Goal: Task Accomplishment & Management: Complete application form

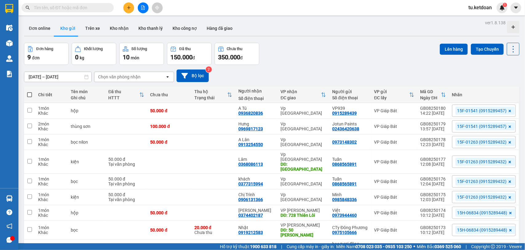
click at [127, 6] on icon "plus" at bounding box center [129, 8] width 4 height 4
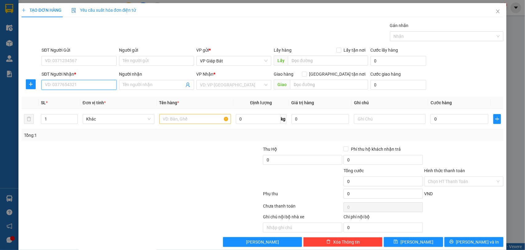
click at [74, 84] on input "SĐT Người Nhận *" at bounding box center [79, 85] width 75 height 10
click at [82, 96] on div "0942411256 - Chị Ánh" at bounding box center [78, 97] width 67 height 7
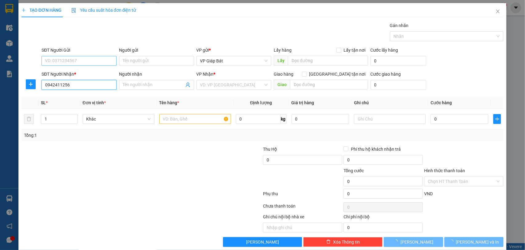
type input "0942411256"
type input "Chị Ánh"
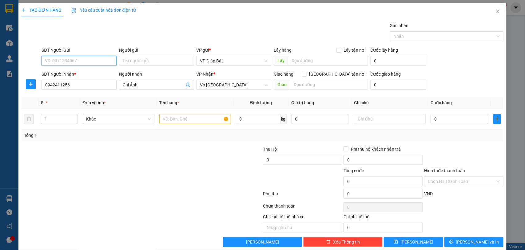
click at [81, 62] on input "SĐT Người Gửi" at bounding box center [79, 61] width 75 height 10
click at [78, 71] on div "0982608466 - DNC" at bounding box center [78, 73] width 67 height 7
type input "0982608466"
type input "DNC"
click at [171, 118] on input "text" at bounding box center [195, 119] width 72 height 10
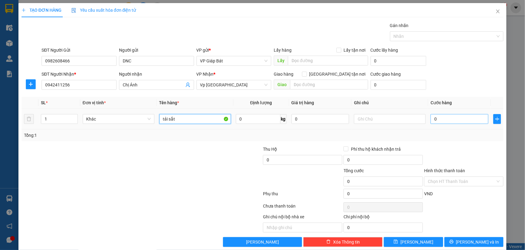
type input "tải sắt"
click at [437, 122] on input "0" at bounding box center [460, 119] width 58 height 10
type input "5"
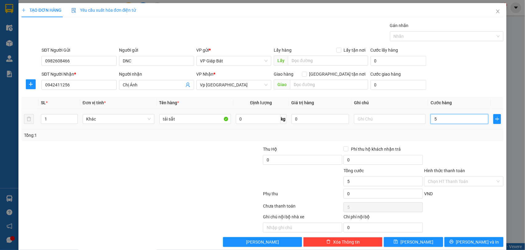
type input "50"
type input "500"
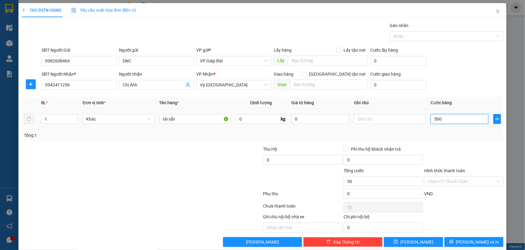
type input "500"
type input "50.000"
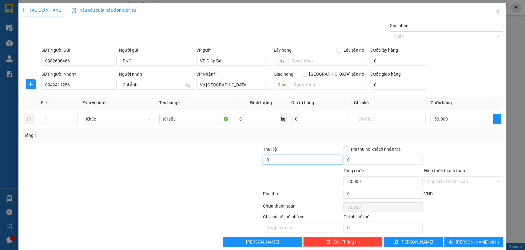
click at [309, 163] on input "0" at bounding box center [302, 160] width 79 height 10
type input "20.000"
click at [403, 35] on div at bounding box center [444, 36] width 105 height 7
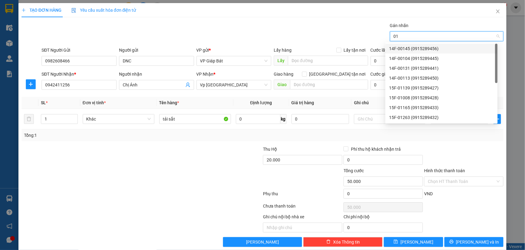
type input "015"
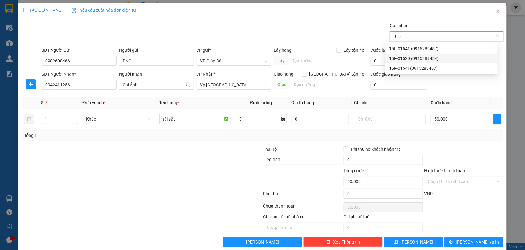
click at [415, 59] on div "15F-01520 (0915289454)" at bounding box center [441, 58] width 105 height 7
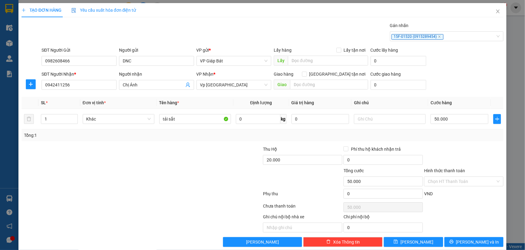
click at [451, 237] on div "Transit Pickup Surcharge Ids Transit Deliver Surcharge Ids Transit Deliver Surc…" at bounding box center [263, 134] width 482 height 225
click at [451, 242] on button "[PERSON_NAME] và In" at bounding box center [474, 242] width 59 height 10
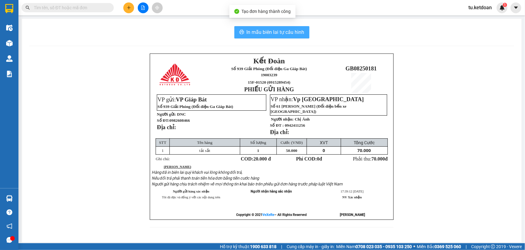
click at [290, 33] on span "In mẫu biên lai tự cấu hình" at bounding box center [276, 32] width 58 height 8
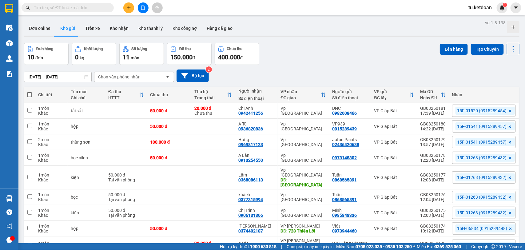
click at [89, 7] on input "text" at bounding box center [70, 7] width 73 height 7
paste input "0904358598"
type input "0904358598"
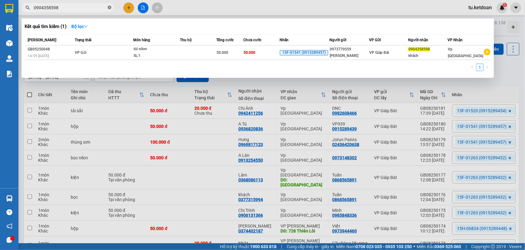
click at [108, 6] on icon "close-circle" at bounding box center [110, 8] width 4 height 4
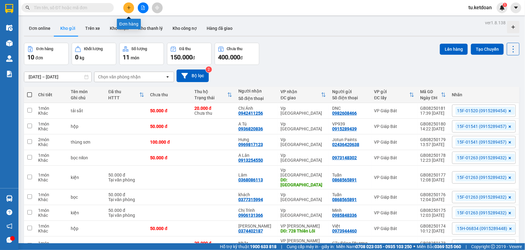
click at [128, 8] on icon "plus" at bounding box center [129, 8] width 4 height 4
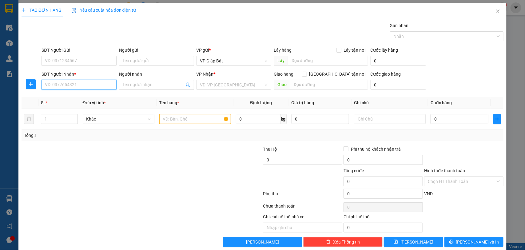
click at [76, 85] on input "SĐT Người Nhận *" at bounding box center [79, 85] width 75 height 10
paste input "0904358598"
type input "0904358598"
click at [78, 100] on div "0904358598 - khách" at bounding box center [78, 97] width 67 height 7
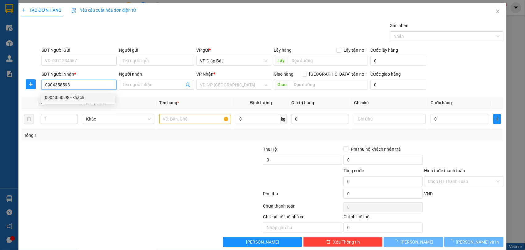
type input "khách"
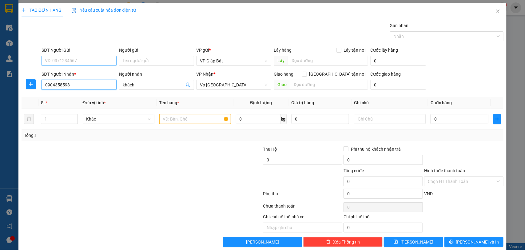
type input "0904358598"
click at [81, 57] on input "SĐT Người Gửi" at bounding box center [79, 61] width 75 height 10
click at [80, 73] on div "0973770559 - [PERSON_NAME]" at bounding box center [78, 73] width 67 height 7
type input "0973770559"
type input "[PERSON_NAME]"
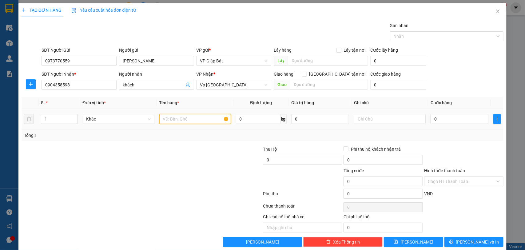
click at [175, 119] on input "text" at bounding box center [195, 119] width 72 height 10
type input "tải"
click at [434, 117] on input "0" at bounding box center [460, 119] width 58 height 10
type input "8"
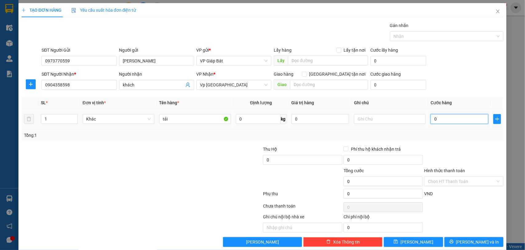
type input "8"
type input "80"
type input "800"
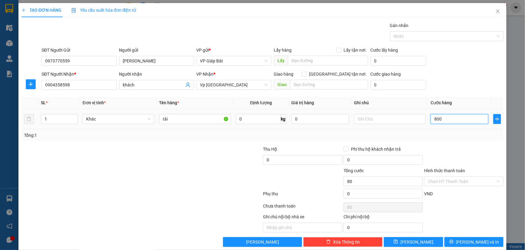
type input "800"
type input "8.000"
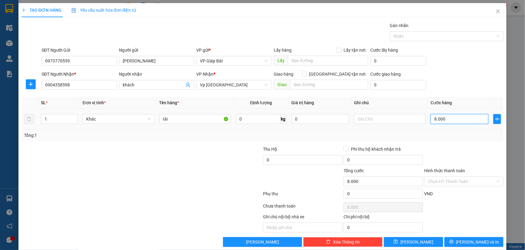
type input "80.000"
click at [299, 159] on input "0" at bounding box center [302, 160] width 79 height 10
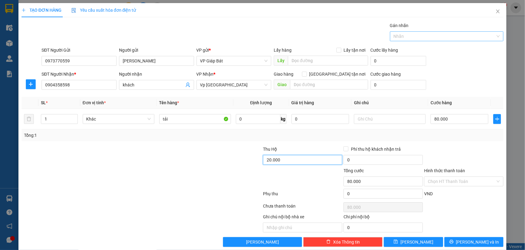
click at [410, 33] on div at bounding box center [444, 36] width 105 height 7
type input "20.000"
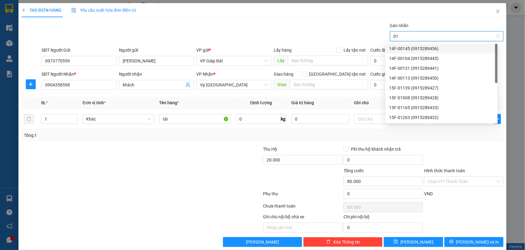
type input "015"
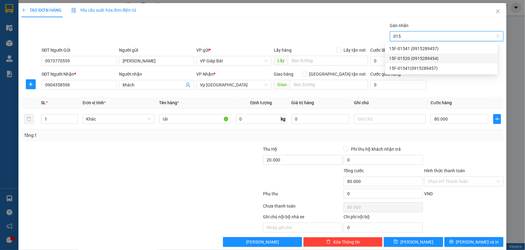
click at [413, 57] on div "15F-01520 (0915289454)" at bounding box center [441, 58] width 105 height 7
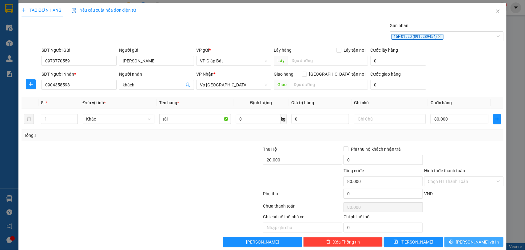
click at [475, 241] on span "[PERSON_NAME] và In" at bounding box center [477, 242] width 43 height 7
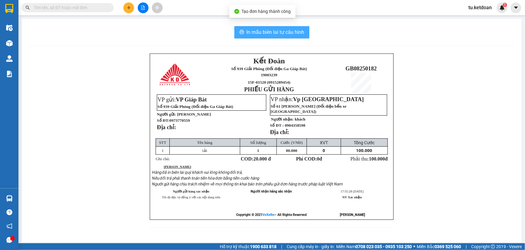
click at [280, 28] on span "In mẫu biên lai tự cấu hình" at bounding box center [276, 32] width 58 height 8
